Goal: Information Seeking & Learning: Find specific fact

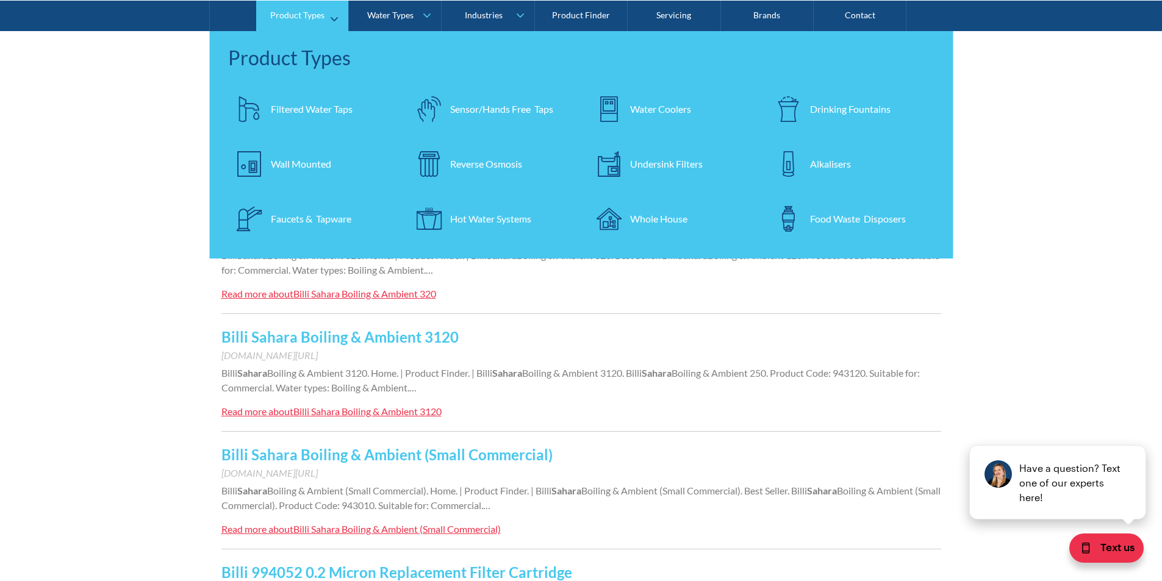
click at [848, 109] on div "Drinking Fountains" at bounding box center [850, 108] width 81 height 15
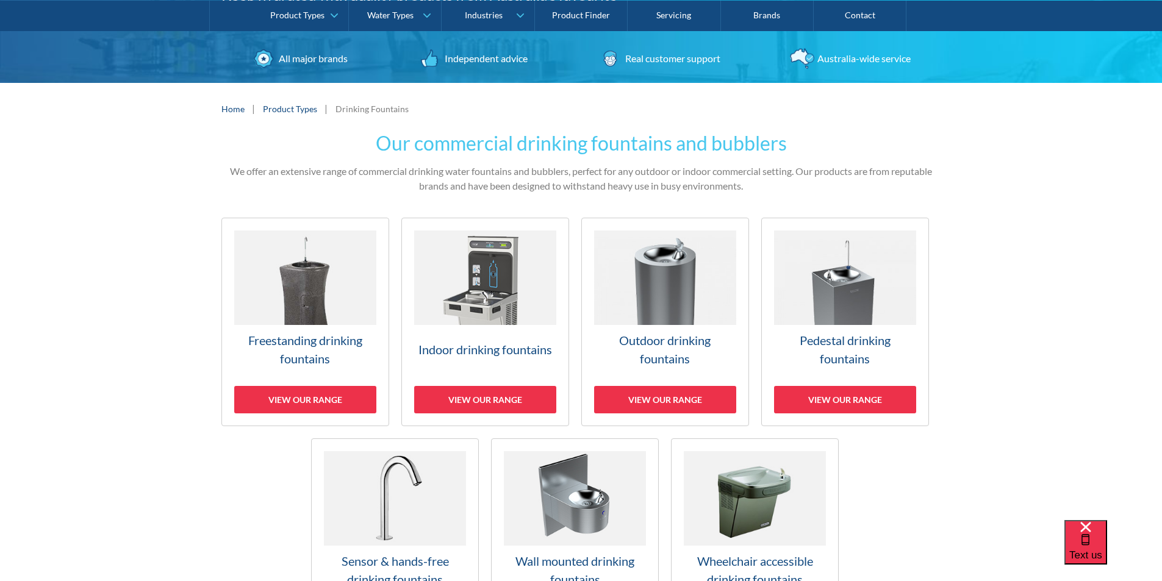
click at [296, 328] on link "Freestanding drinking fountains View our range" at bounding box center [305, 322] width 168 height 209
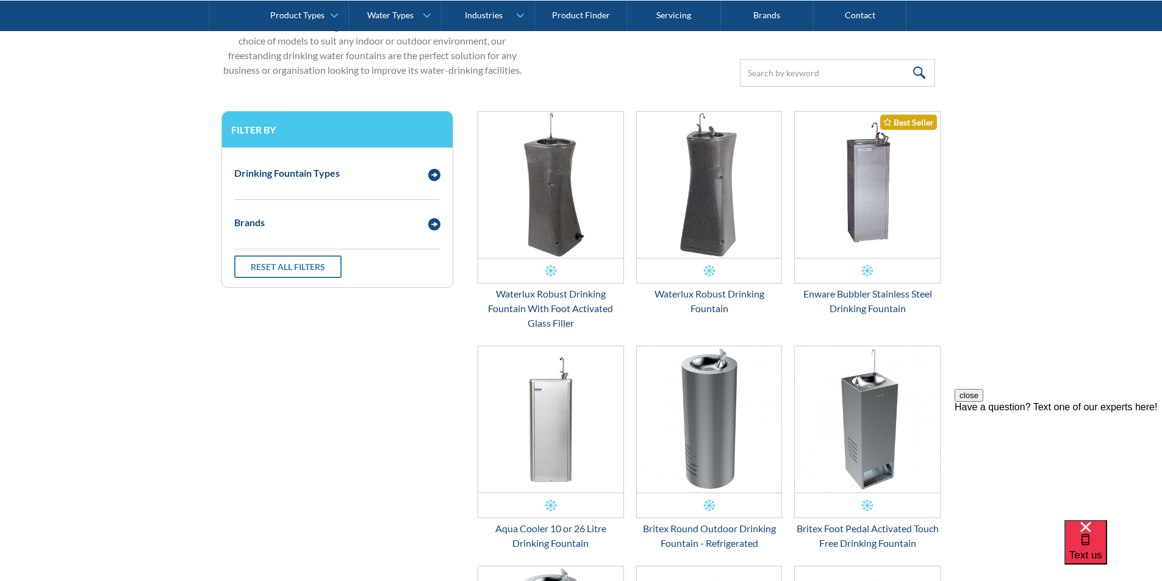
scroll to position [377, 0]
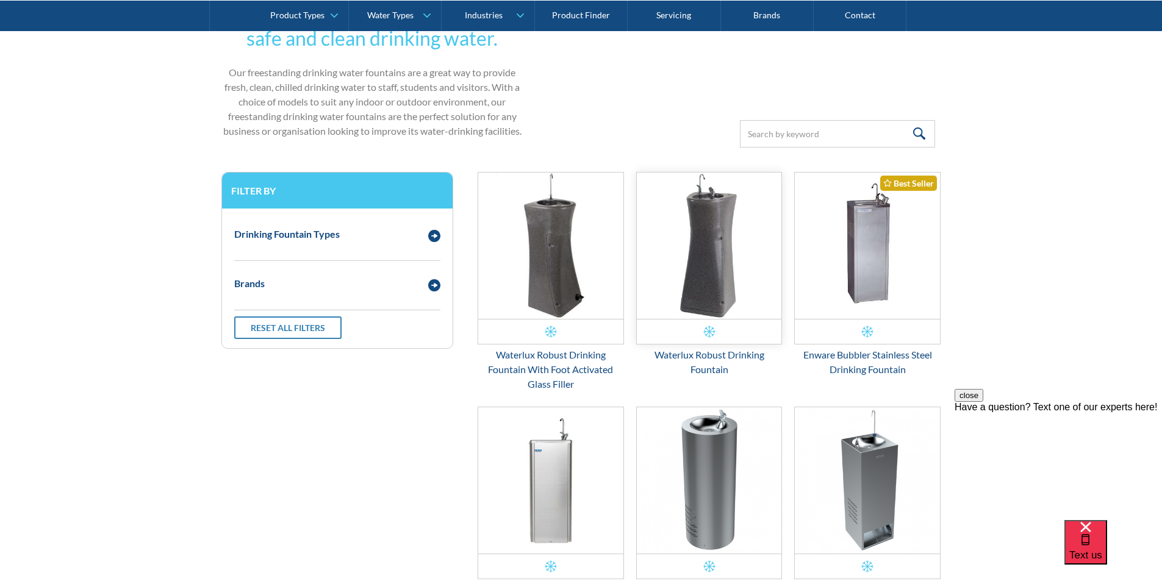
click at [691, 266] on img "Email Form 3" at bounding box center [709, 246] width 145 height 146
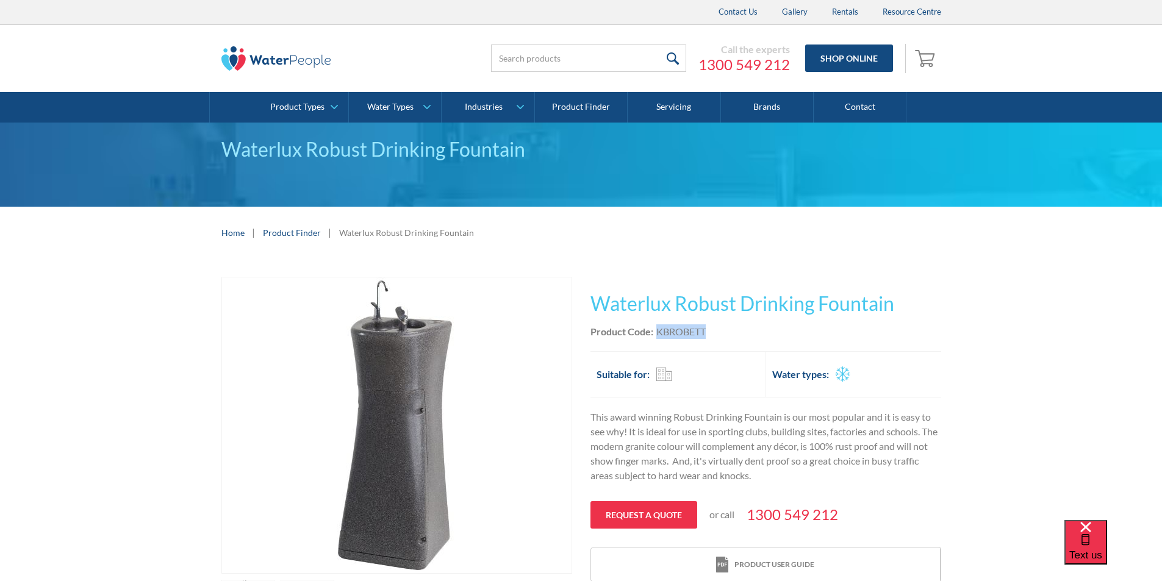
drag, startPoint x: 709, startPoint y: 329, endPoint x: 657, endPoint y: 332, distance: 52.6
click at [657, 332] on div "Product Code: KBROBETT" at bounding box center [765, 331] width 351 height 15
copy div "KBROBETT"
